Goal: Find contact information: Find contact information

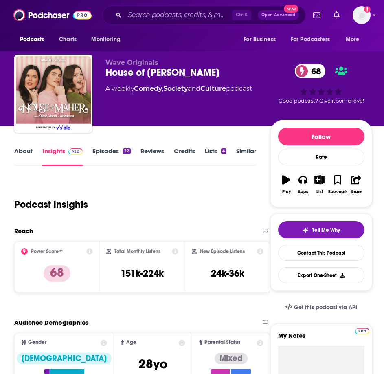
click at [23, 151] on link "About" at bounding box center [23, 156] width 18 height 19
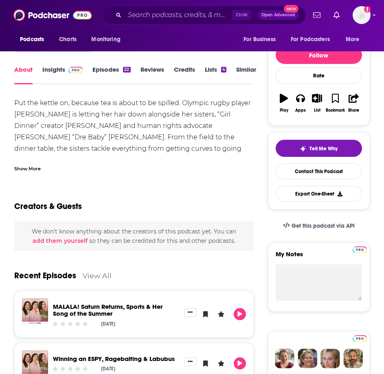
scroll to position [122, 0]
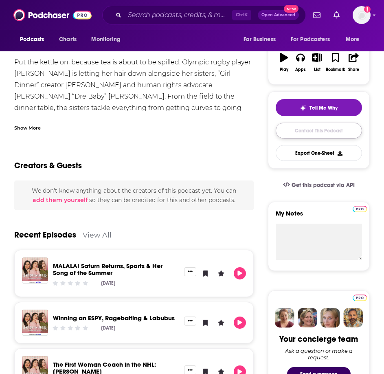
click at [309, 133] on link "Contact This Podcast" at bounding box center [319, 131] width 86 height 16
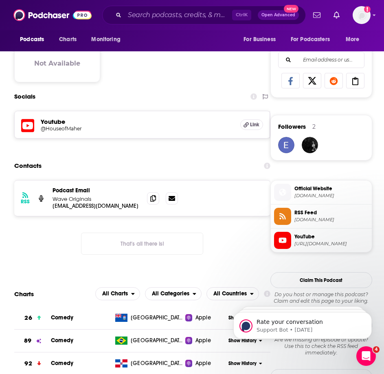
scroll to position [502, 0]
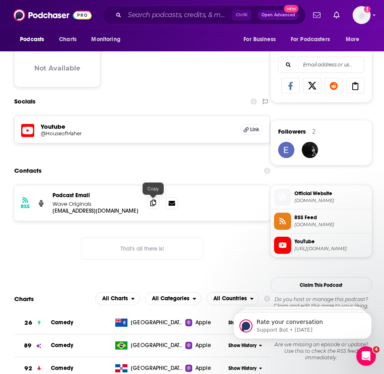
click at [151, 204] on icon at bounding box center [153, 203] width 6 height 7
click at [44, 244] on div "RSS Podcast Email Wave Originals [EMAIL_ADDRESS][DOMAIN_NAME] [EMAIL_ADDRESS][D…" at bounding box center [142, 229] width 256 height 88
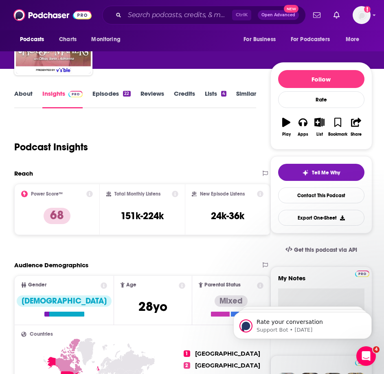
scroll to position [0, 0]
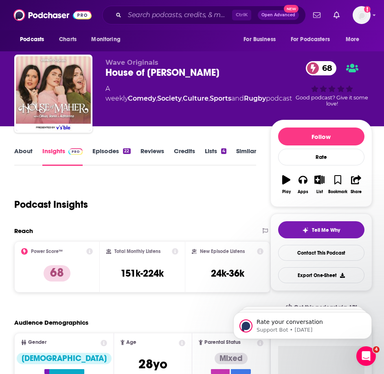
click at [17, 183] on div "Podcast Insights" at bounding box center [131, 200] width 235 height 42
